Goal: Task Accomplishment & Management: Complete application form

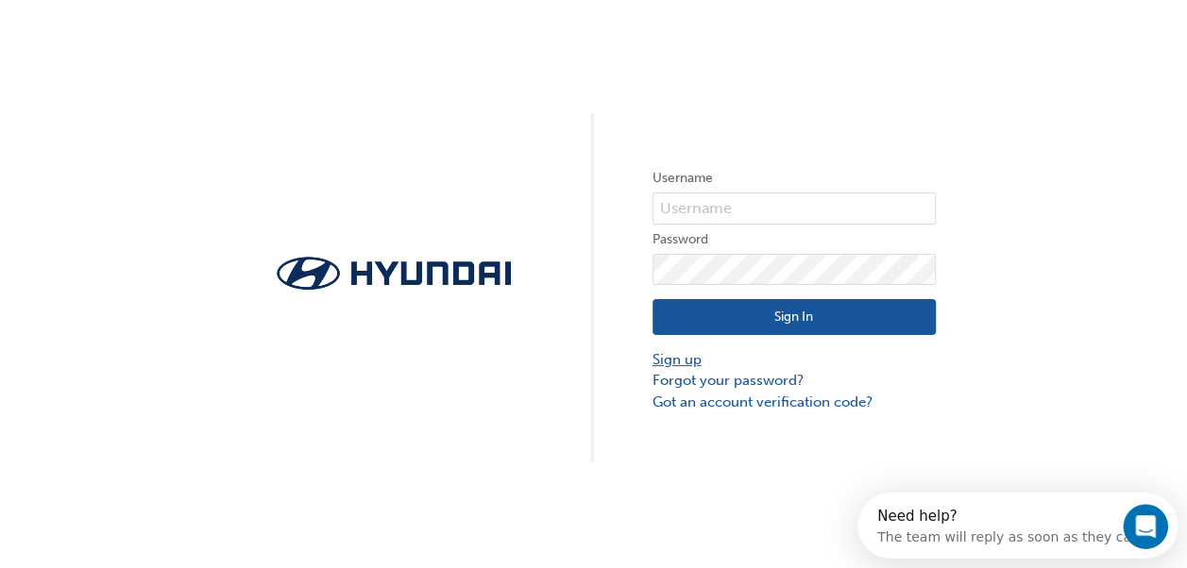
click at [684, 352] on link "Sign up" at bounding box center [793, 360] width 283 height 22
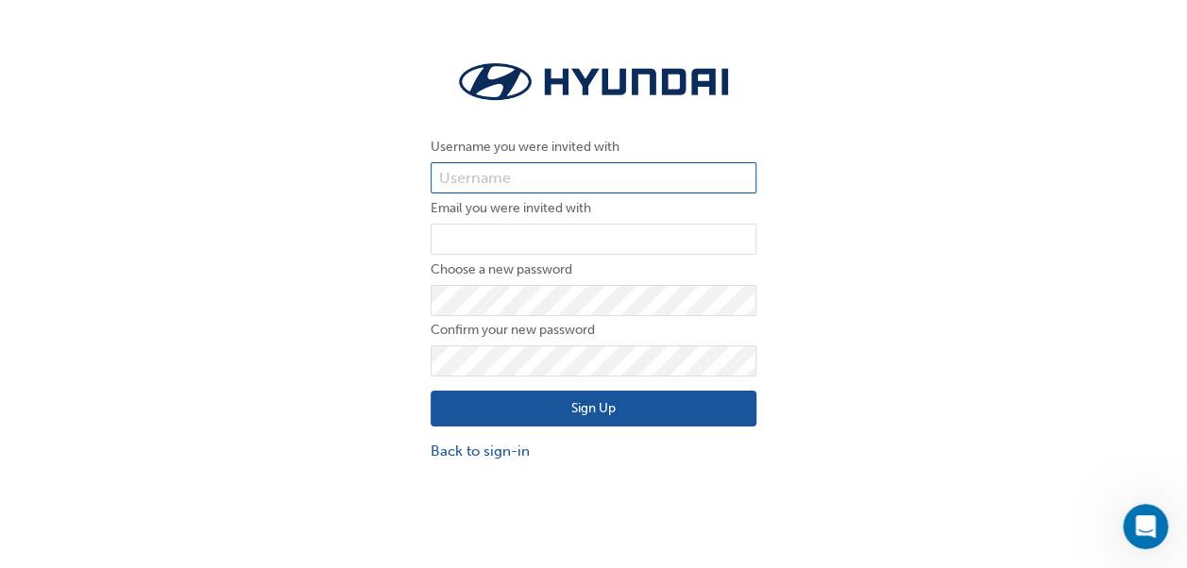
click at [507, 178] on input "text" at bounding box center [593, 178] width 326 height 32
paste input "10000555"
type input "10000555"
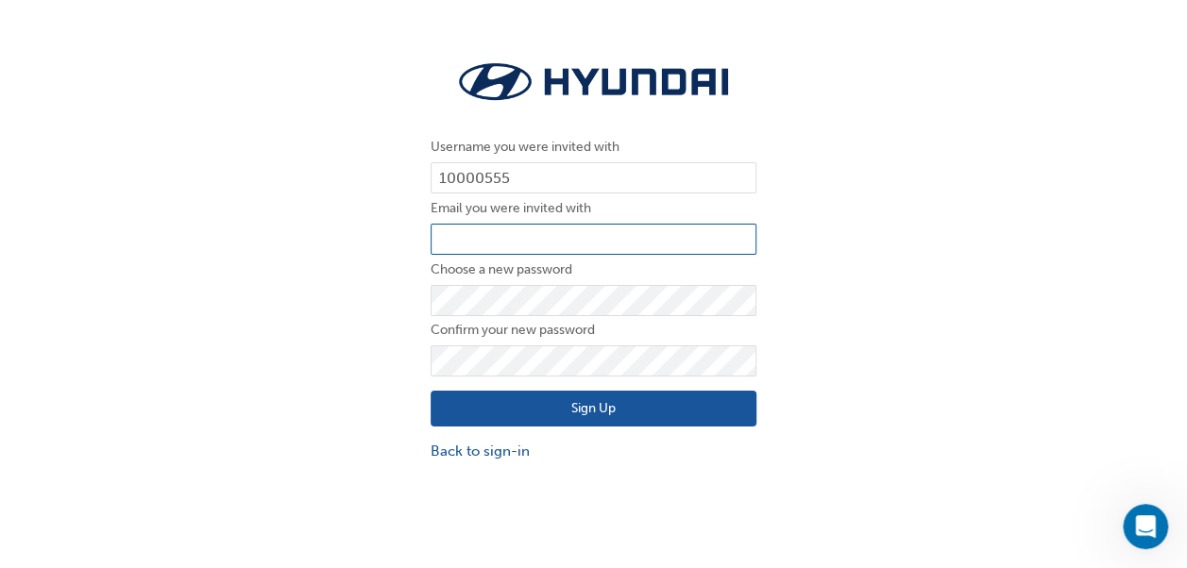
click at [449, 224] on input "email" at bounding box center [593, 240] width 326 height 32
type input "[PERSON_NAME][EMAIL_ADDRESS][PERSON_NAME][DOMAIN_NAME]"
click at [548, 414] on button "Sign Up" at bounding box center [593, 409] width 326 height 36
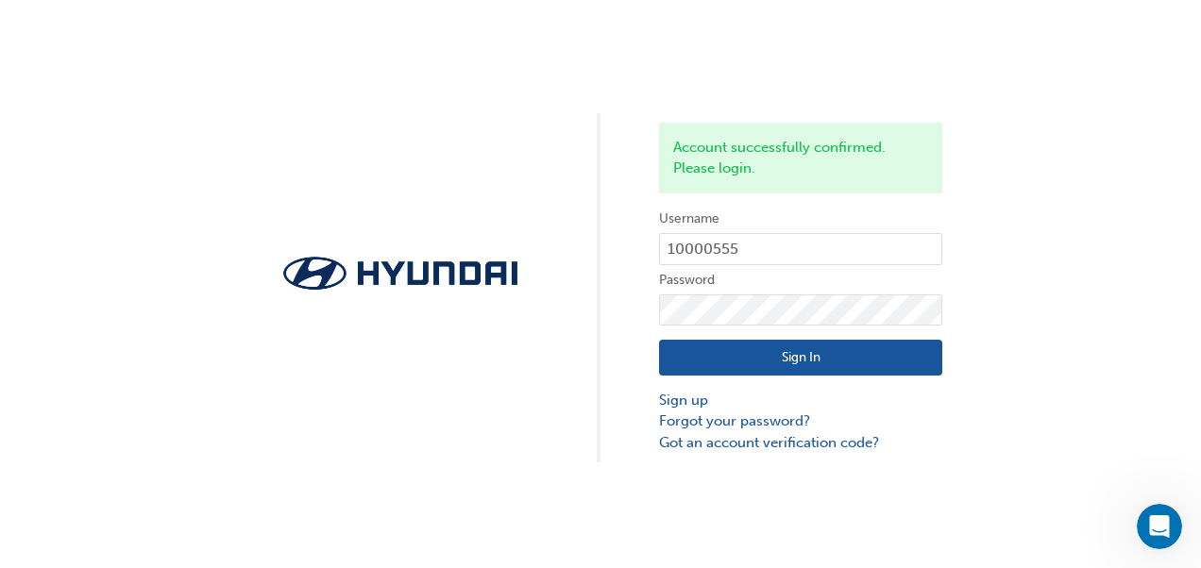
click at [796, 364] on button "Sign In" at bounding box center [800, 358] width 283 height 36
